Goal: Find contact information: Find contact information

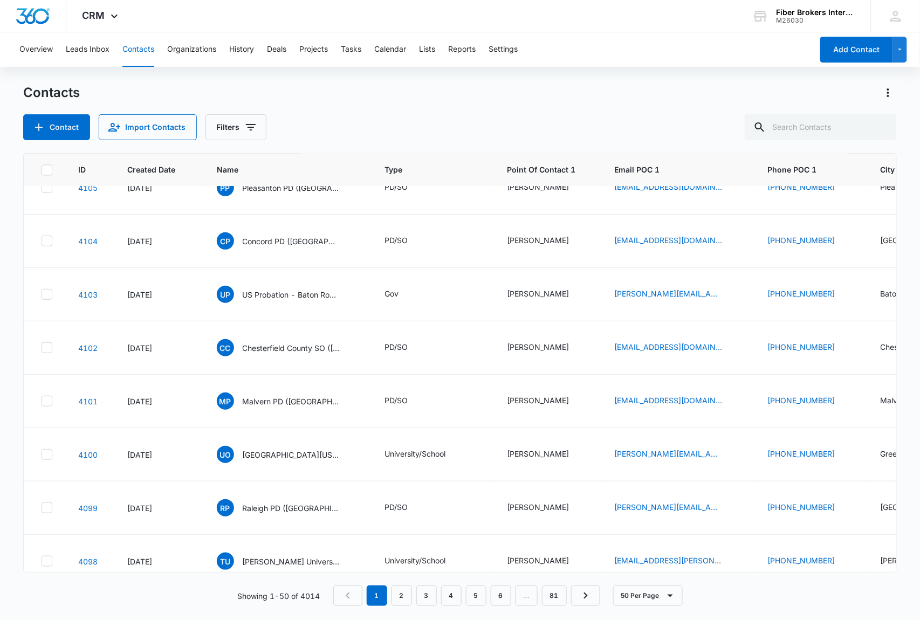
scroll to position [790, 0]
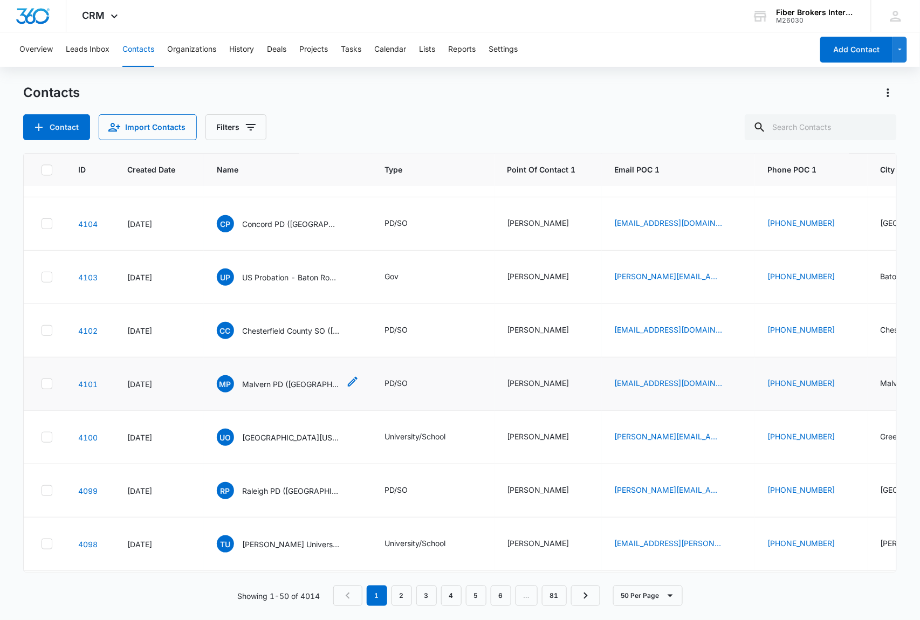
click at [348, 385] on icon "Name - Malvern PD (PA) - Select to Edit Field" at bounding box center [353, 382] width 10 height 10
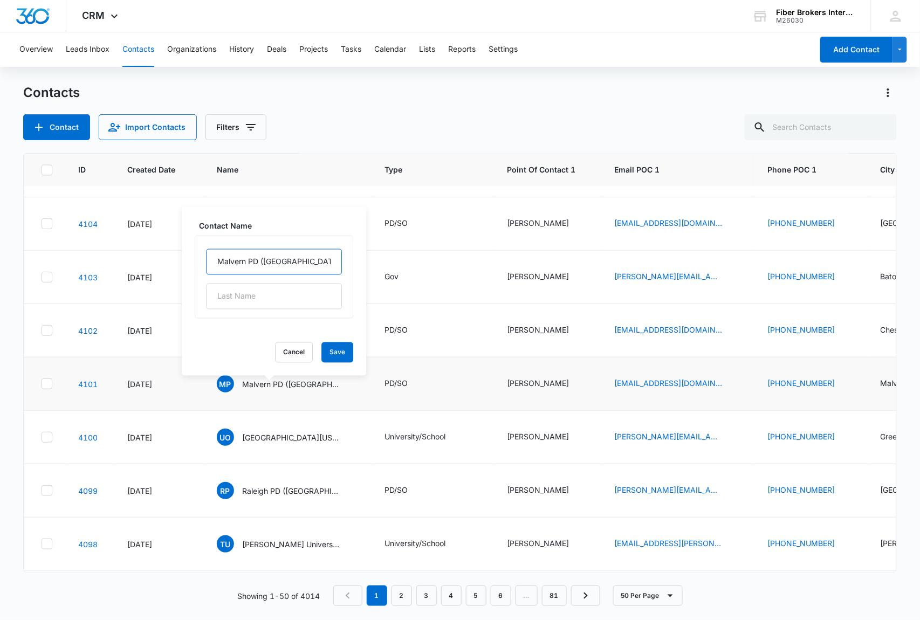
drag, startPoint x: 285, startPoint y: 262, endPoint x: 214, endPoint y: 257, distance: 71.9
click at [214, 257] on input "Malvern PD ([GEOGRAPHIC_DATA])" at bounding box center [274, 262] width 136 height 26
click at [283, 354] on button "Cancel" at bounding box center [294, 352] width 38 height 20
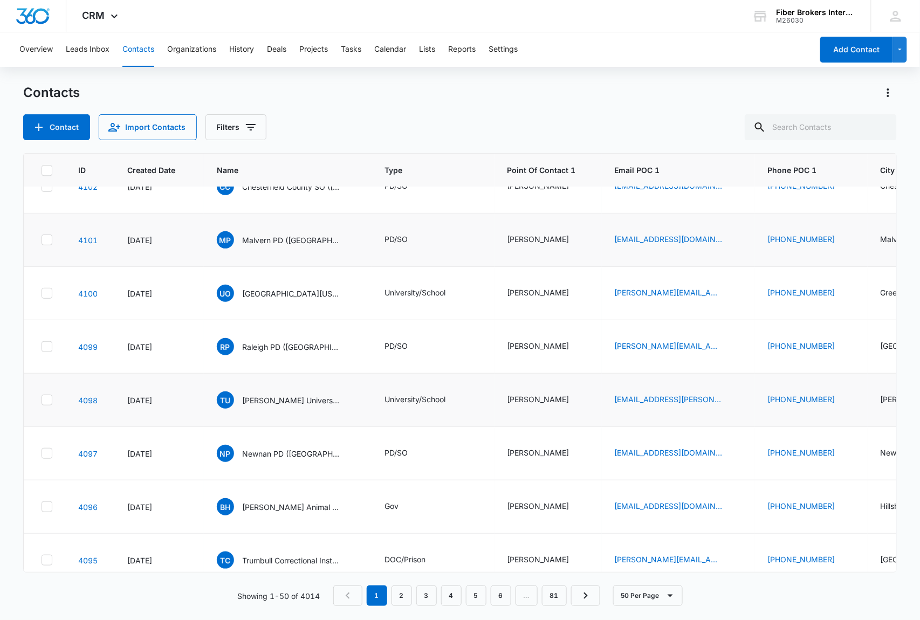
scroll to position [1006, 0]
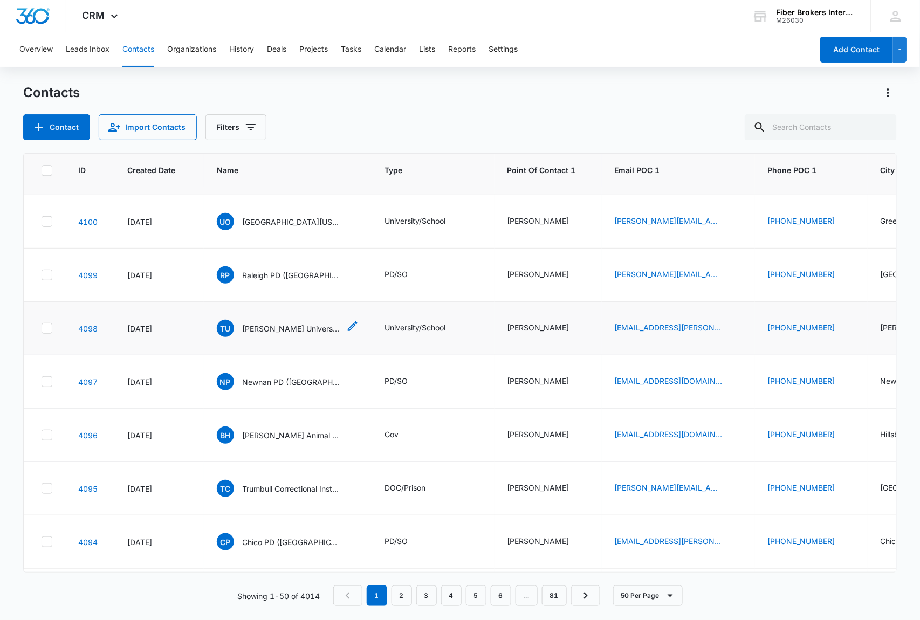
click at [346, 328] on icon "Name - Troy University PD (AL) - Select to Edit Field" at bounding box center [352, 326] width 13 height 13
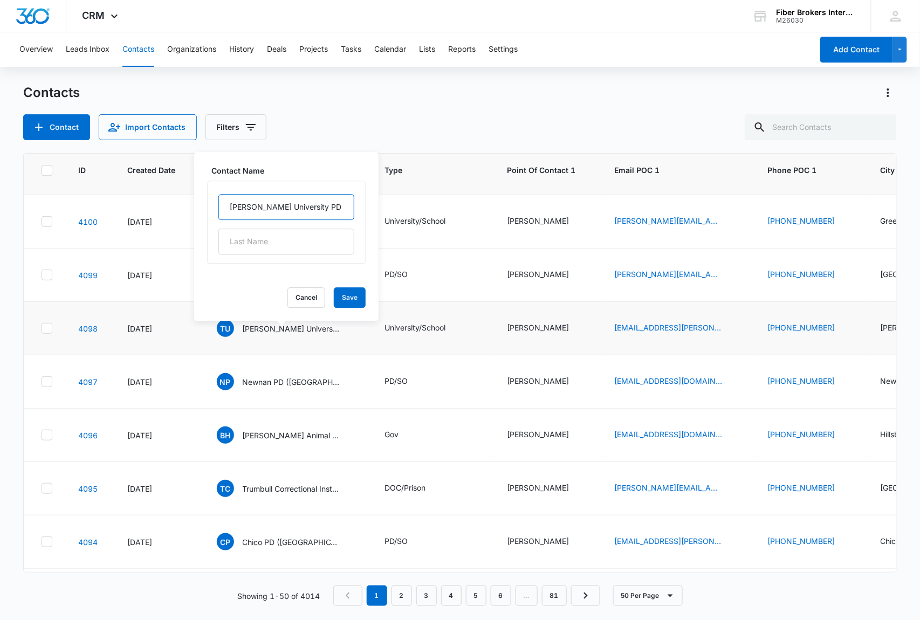
drag, startPoint x: 327, startPoint y: 201, endPoint x: 210, endPoint y: 205, distance: 117.1
click at [210, 205] on div "[PERSON_NAME] University PD ([GEOGRAPHIC_DATA])" at bounding box center [286, 222] width 159 height 83
click at [290, 297] on button "Cancel" at bounding box center [306, 297] width 38 height 20
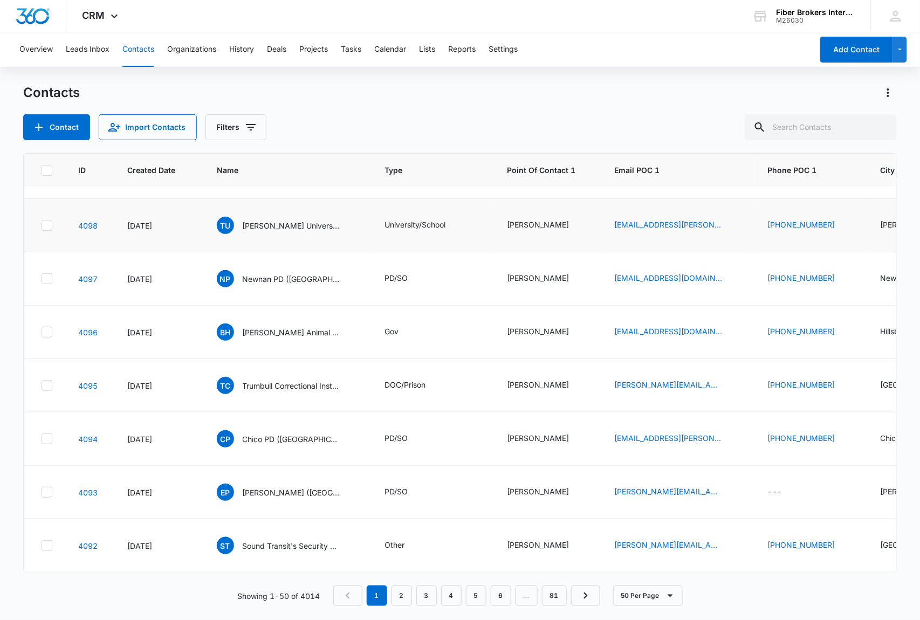
scroll to position [1078, 0]
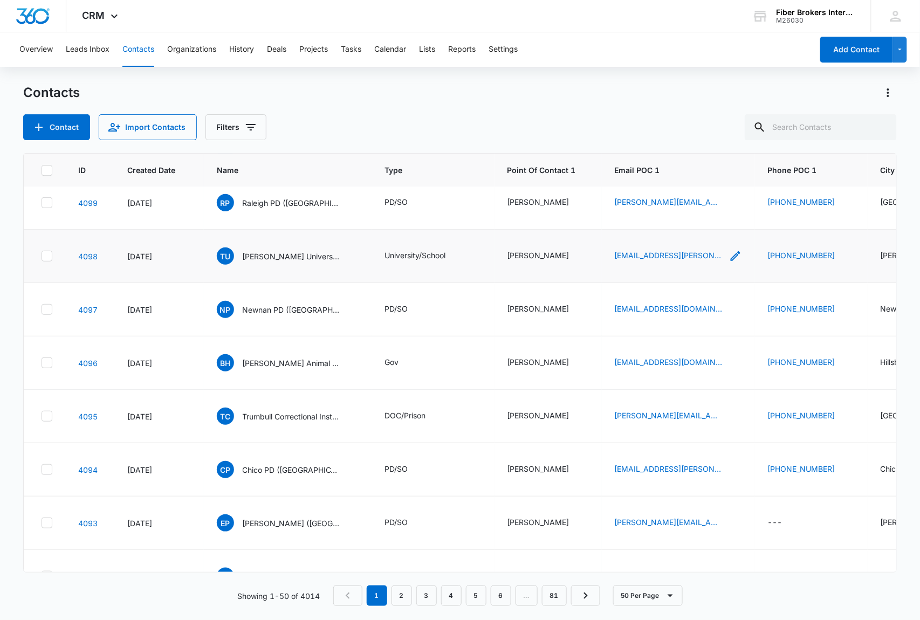
click at [729, 261] on icon "Email POC 1 - troychief@troy.edu - Select to Edit Field" at bounding box center [735, 256] width 13 height 13
drag, startPoint x: 713, startPoint y: 191, endPoint x: 627, endPoint y: 190, distance: 86.3
click at [627, 190] on input "[EMAIL_ADDRESS][PERSON_NAME][DOMAIN_NAME]" at bounding box center [691, 191] width 136 height 26
click at [680, 224] on button "Cancel" at bounding box center [699, 225] width 38 height 20
click at [606, 46] on div "Overview Leads Inbox Contacts Organizations History Deals Projects Tasks Calend…" at bounding box center [413, 49] width 800 height 35
